Goal: Task Accomplishment & Management: Manage account settings

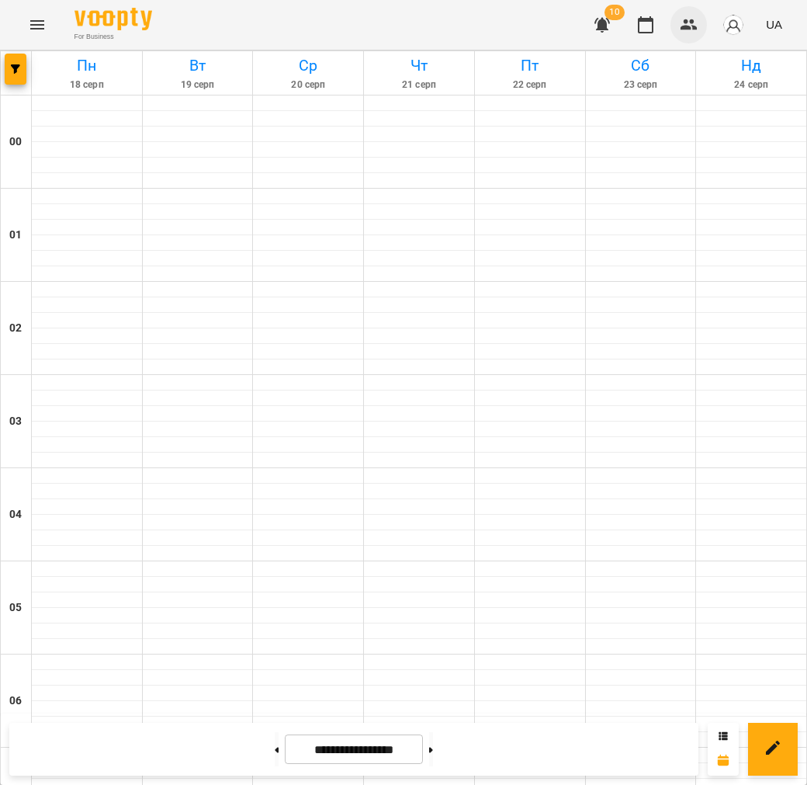
click at [689, 23] on icon "button" at bounding box center [689, 25] width 19 height 19
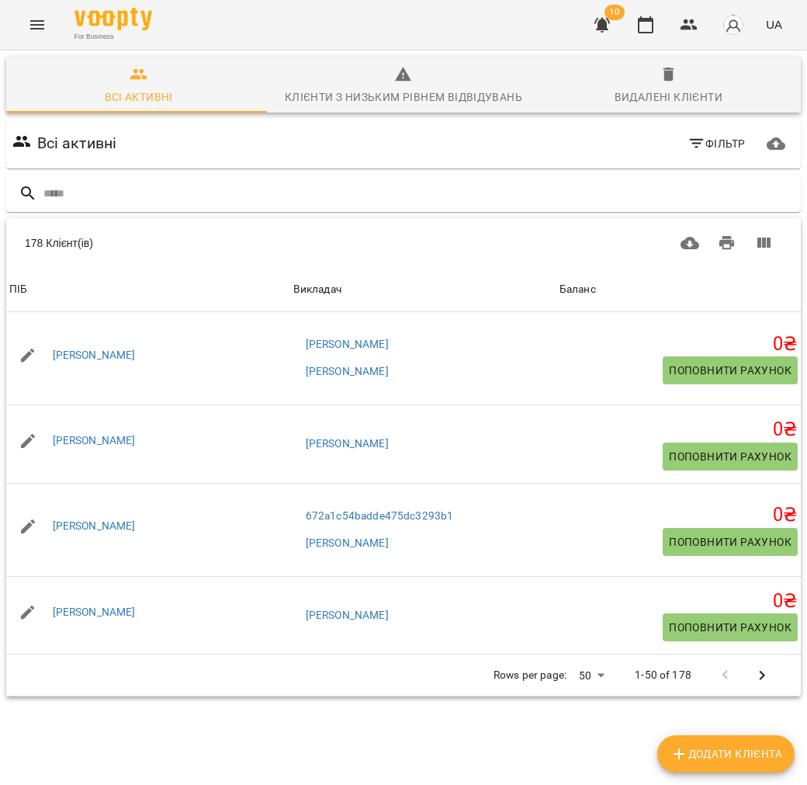
click at [616, 13] on span "10" at bounding box center [615, 13] width 20 height 16
click at [611, 17] on span "10" at bounding box center [615, 13] width 20 height 16
click at [610, 19] on span "10" at bounding box center [615, 13] width 20 height 16
click at [606, 24] on icon "button" at bounding box center [603, 25] width 16 height 15
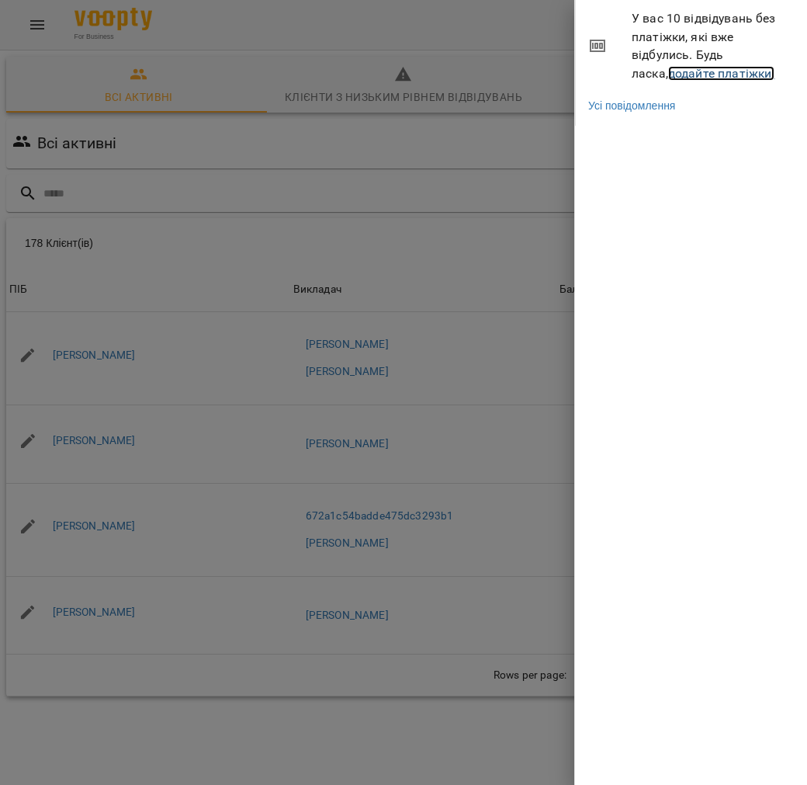
click at [673, 68] on link "додайте платіжки!" at bounding box center [721, 73] width 107 height 15
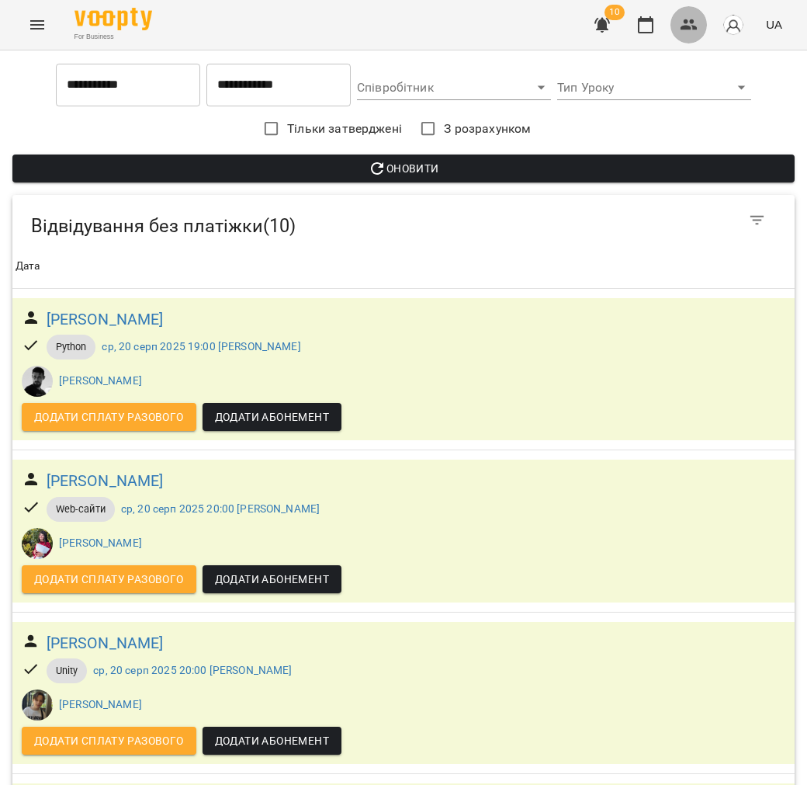
click at [687, 26] on icon "button" at bounding box center [689, 24] width 17 height 11
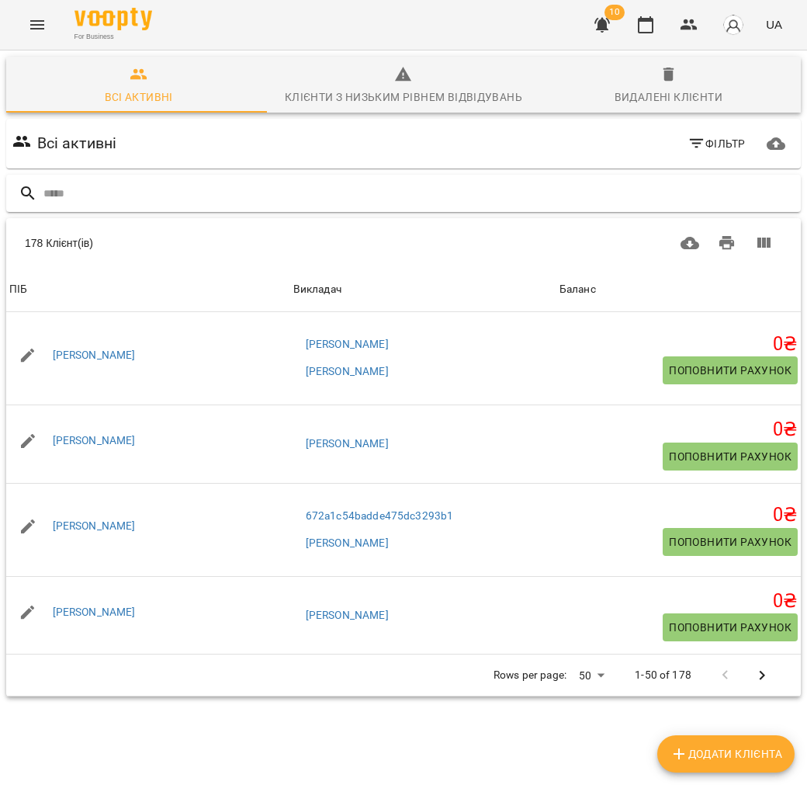
click at [265, 187] on input "text" at bounding box center [418, 194] width 751 height 26
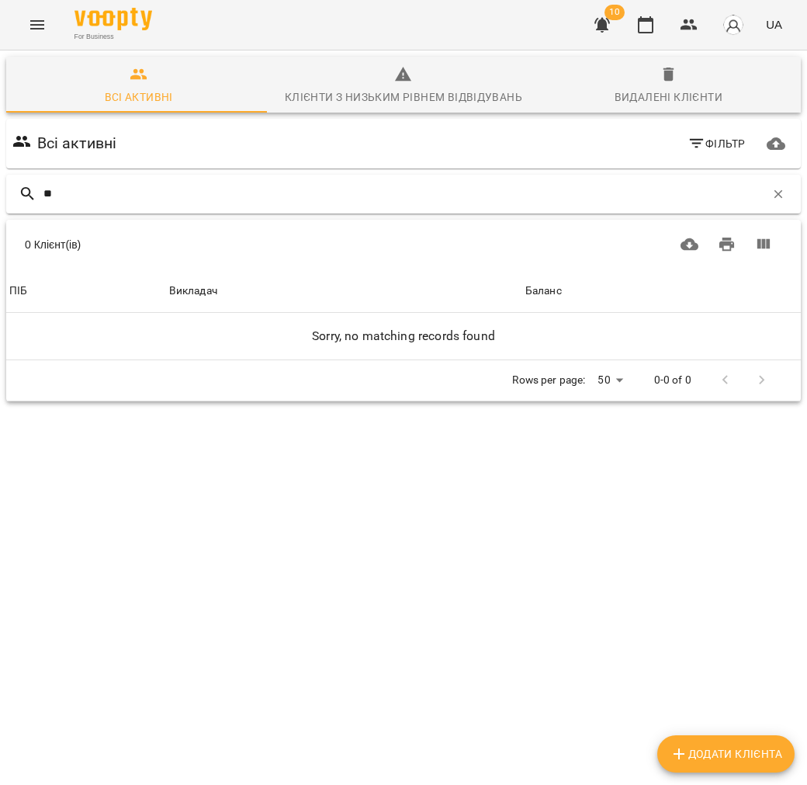
type input "*"
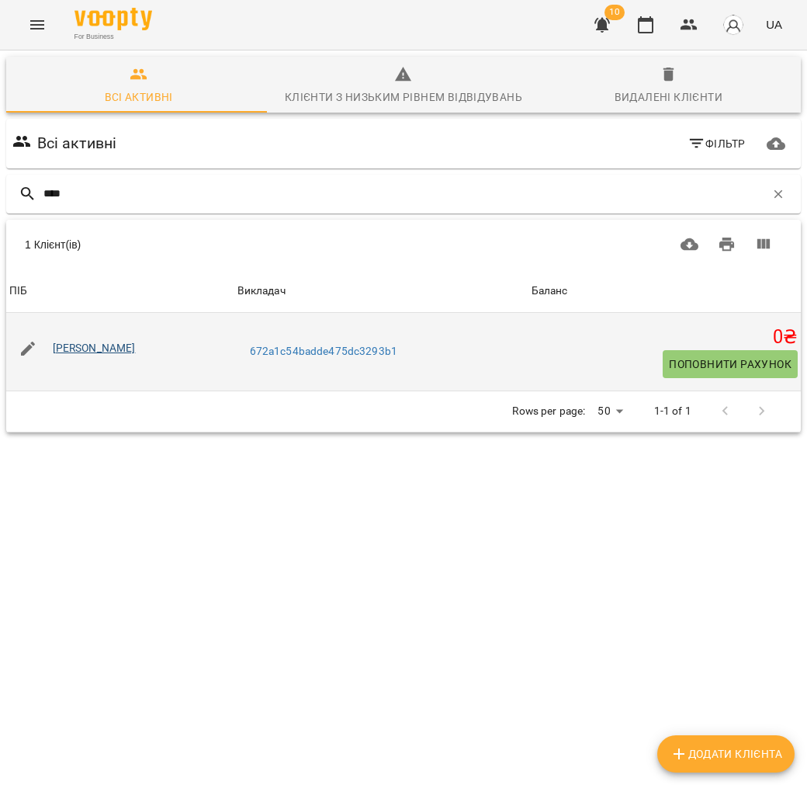
type input "****"
click at [111, 352] on link "[PERSON_NAME]" at bounding box center [94, 348] width 83 height 12
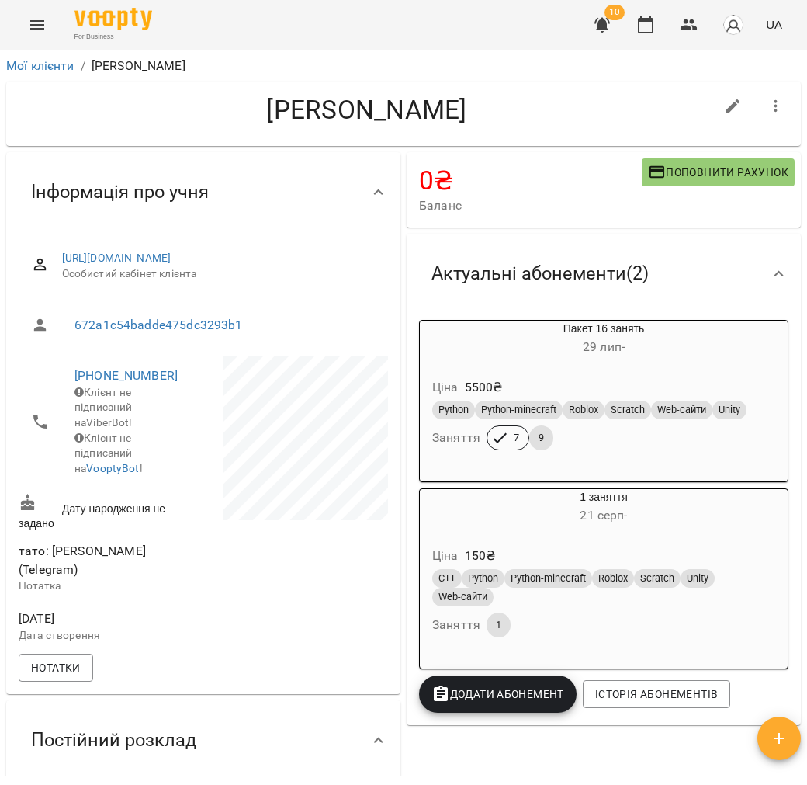
click at [724, 107] on icon "button" at bounding box center [733, 106] width 19 height 19
select select "**"
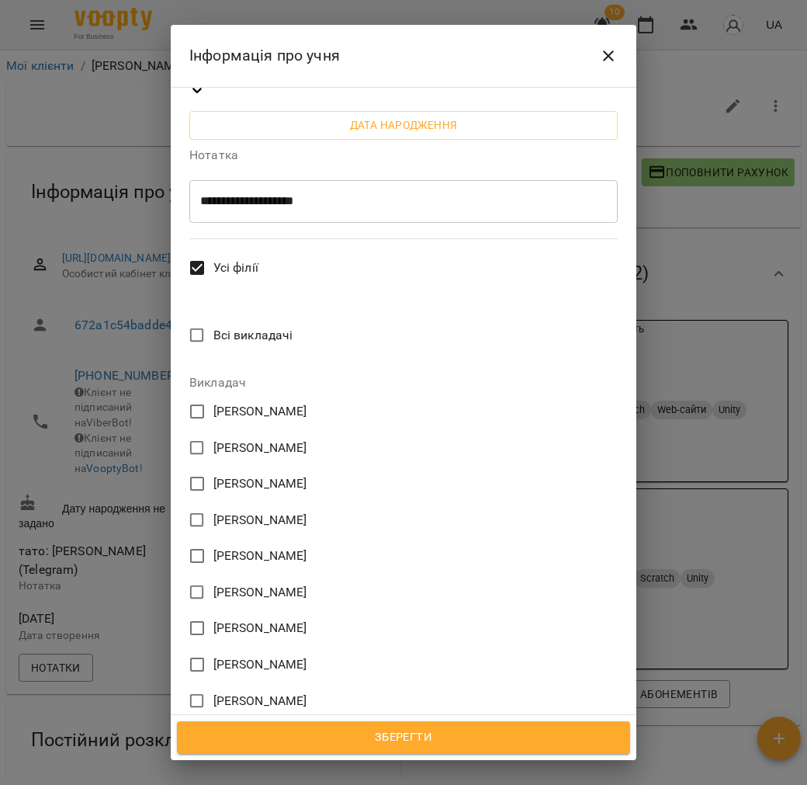
scroll to position [517, 0]
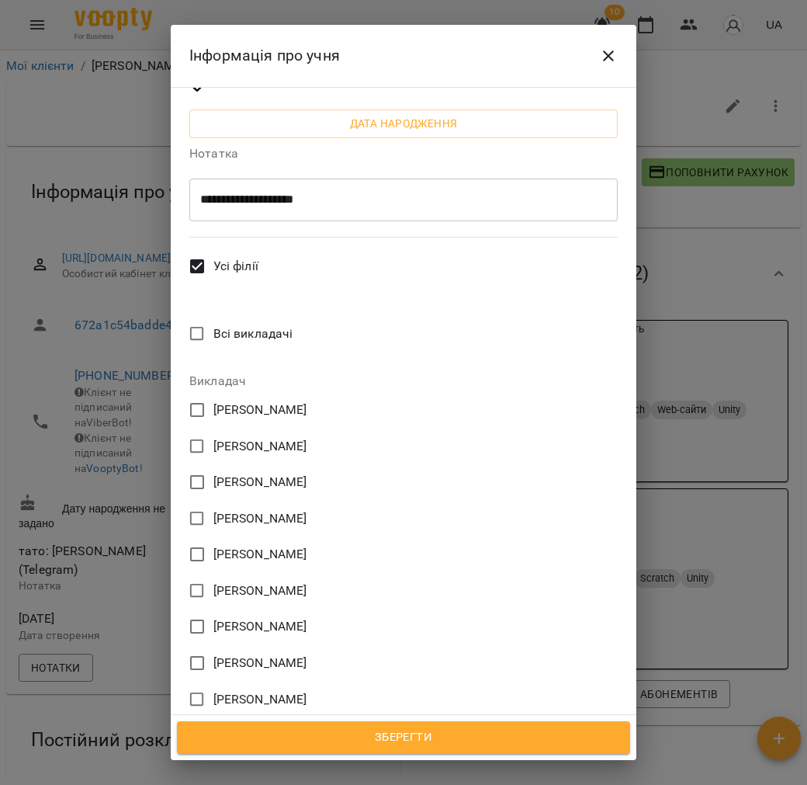
click at [245, 437] on span "Зарічний Василь Олегович" at bounding box center [260, 446] width 94 height 19
click at [417, 735] on span "Зберегти" at bounding box center [403, 737] width 419 height 20
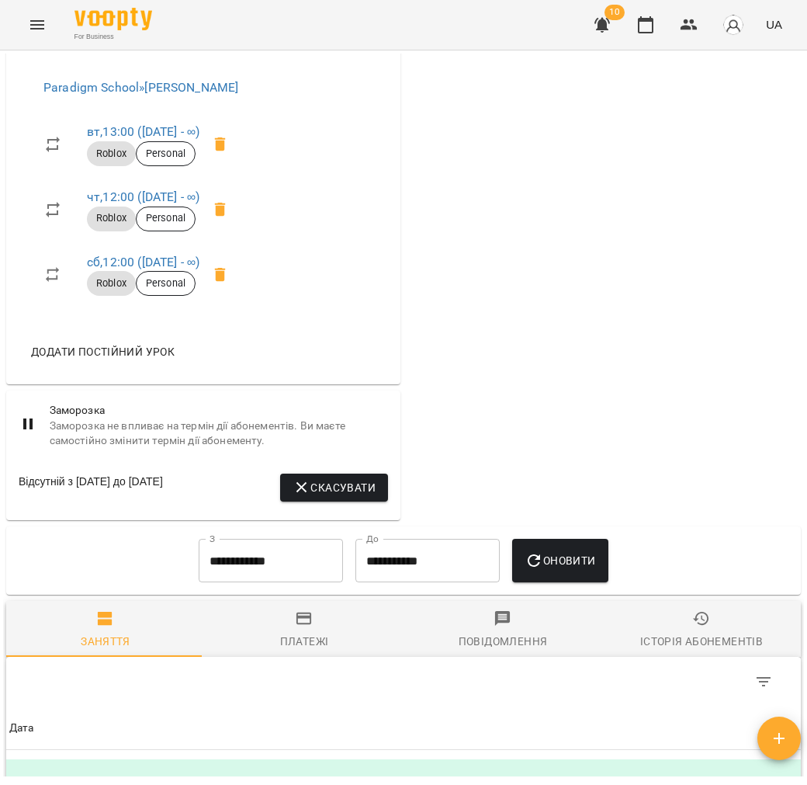
scroll to position [776, 0]
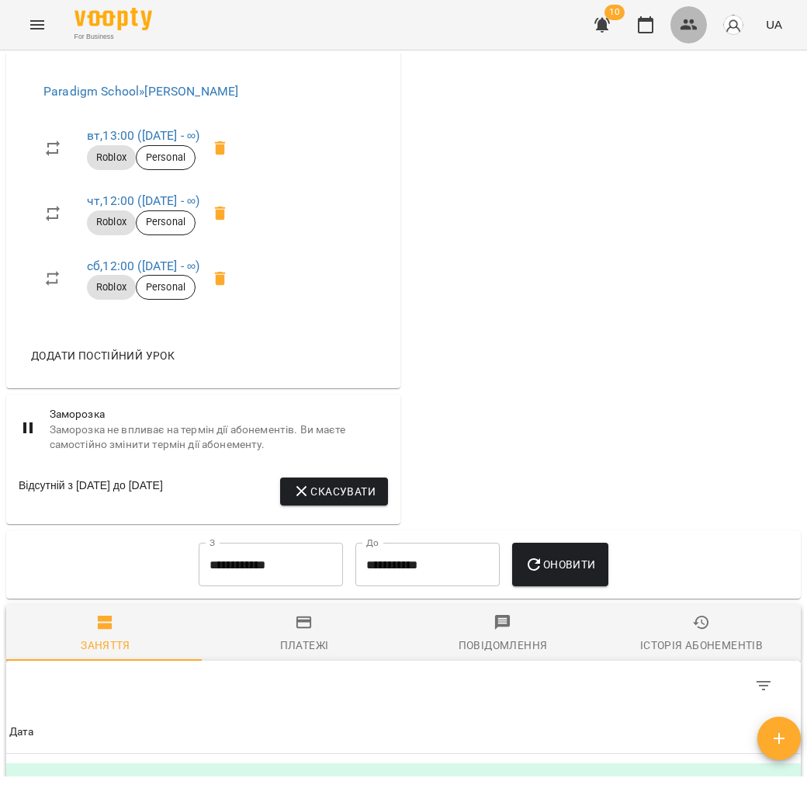
click at [682, 26] on icon "button" at bounding box center [689, 25] width 19 height 19
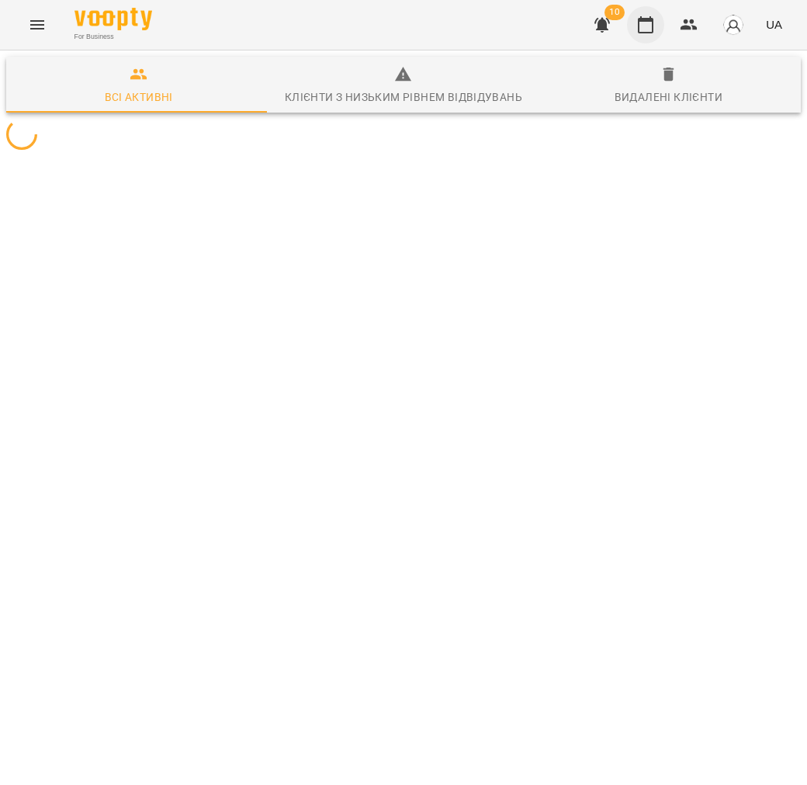
click at [649, 27] on icon "button" at bounding box center [645, 25] width 19 height 19
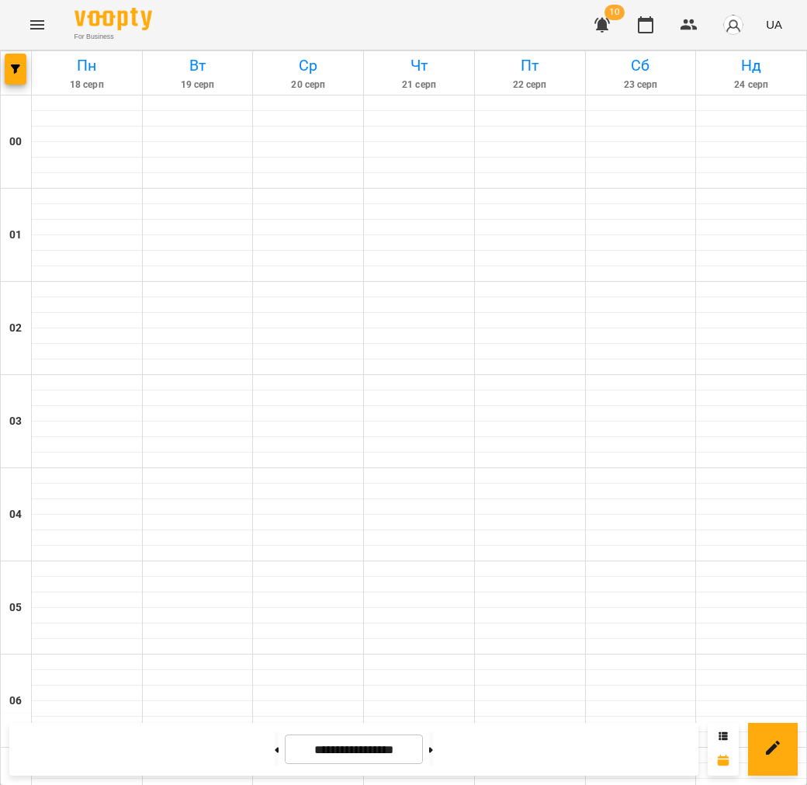
scroll to position [862, 0]
click at [433, 750] on button at bounding box center [431, 749] width 4 height 34
type input "**********"
